Goal: Find specific page/section: Find specific page/section

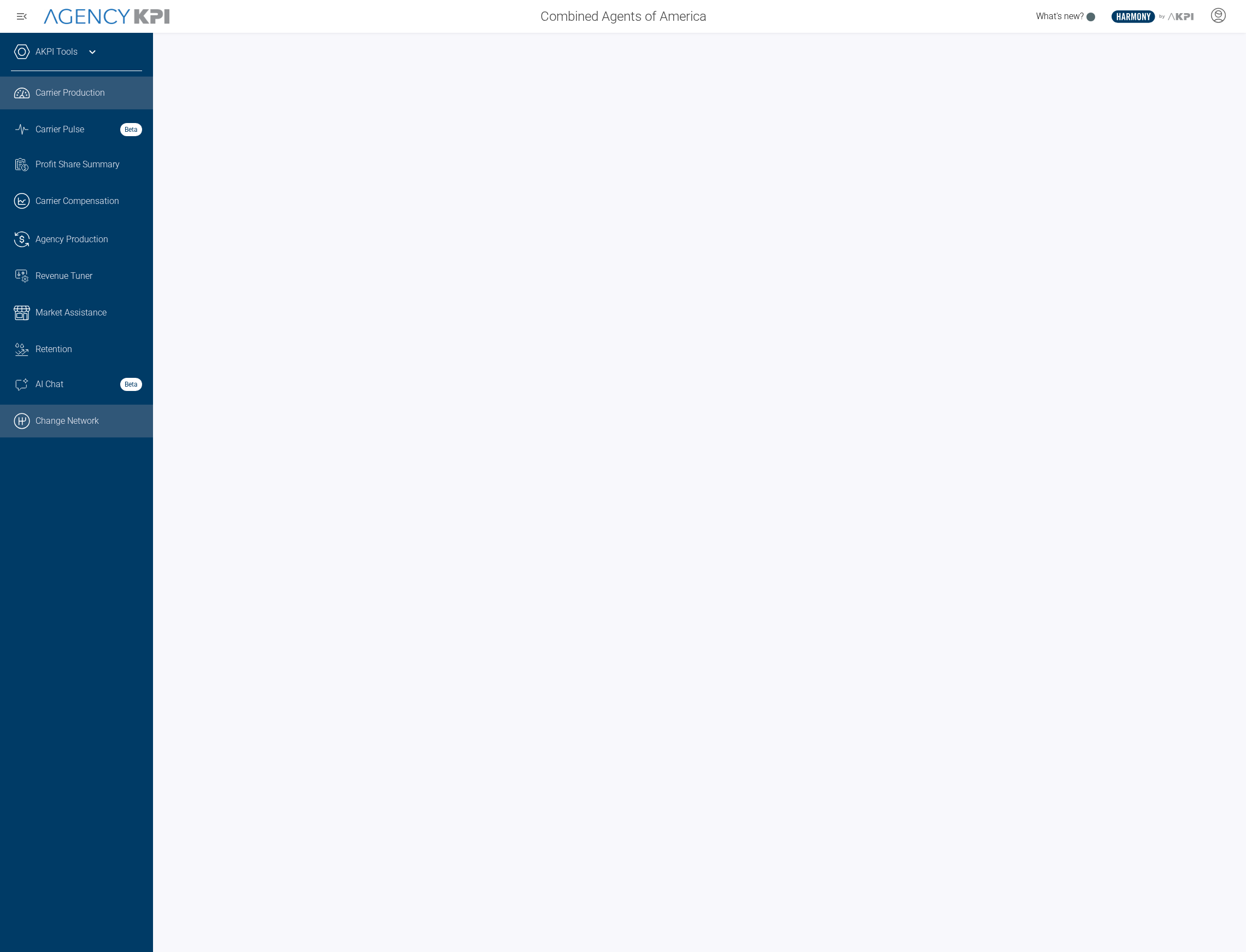
click at [87, 426] on link ".cls-1{fill:none;stroke:#000;stroke-linecap:round;stroke-linejoin:round;stroke-…" at bounding box center [76, 421] width 153 height 33
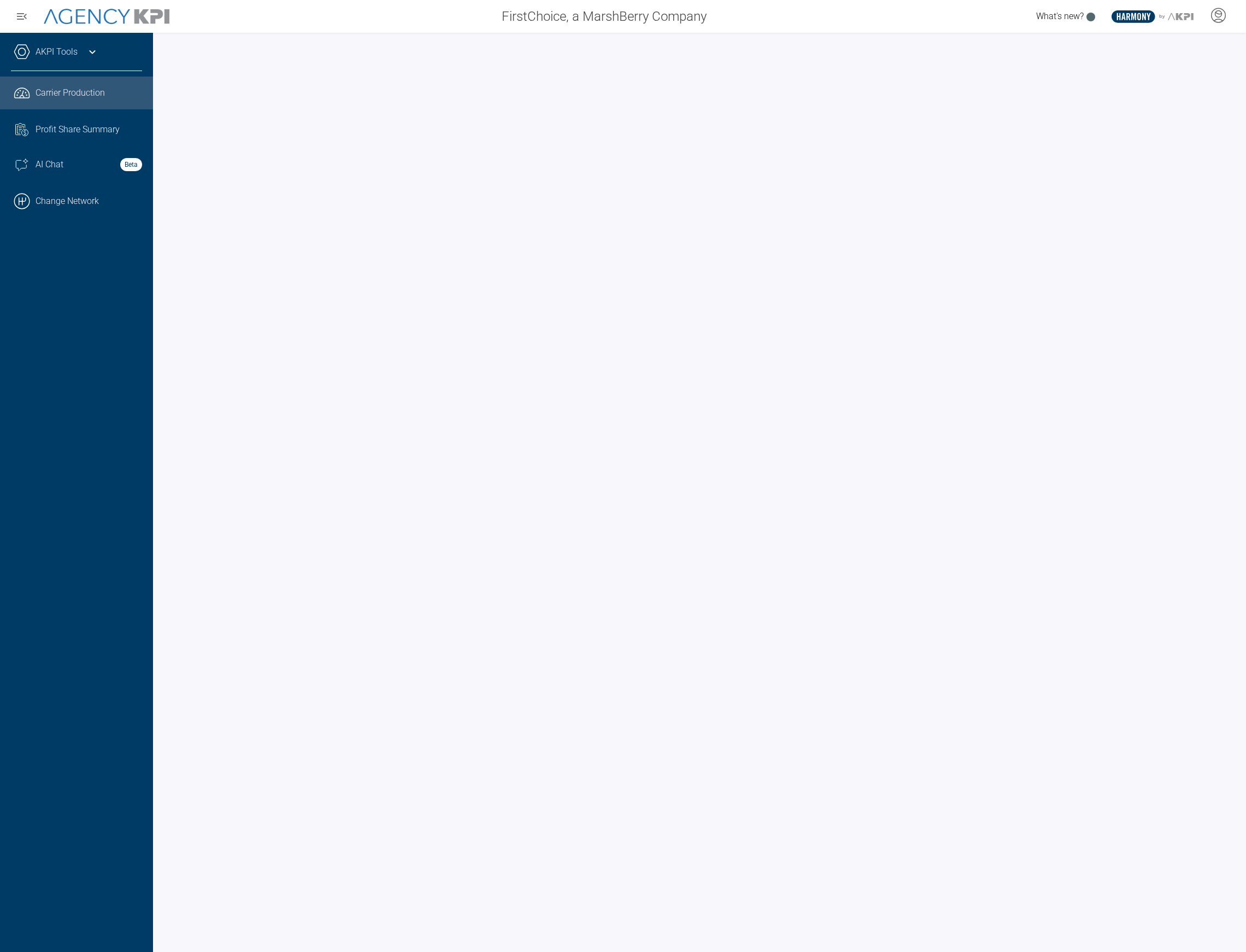
click at [75, 57] on link "AKPI Tools" at bounding box center [57, 52] width 42 height 13
click at [40, 121] on link "Graph Stats Streamline Icon: https://streamlinehq.com Carrier Pulse Beta" at bounding box center [76, 130] width 153 height 30
